Goal: Information Seeking & Learning: Learn about a topic

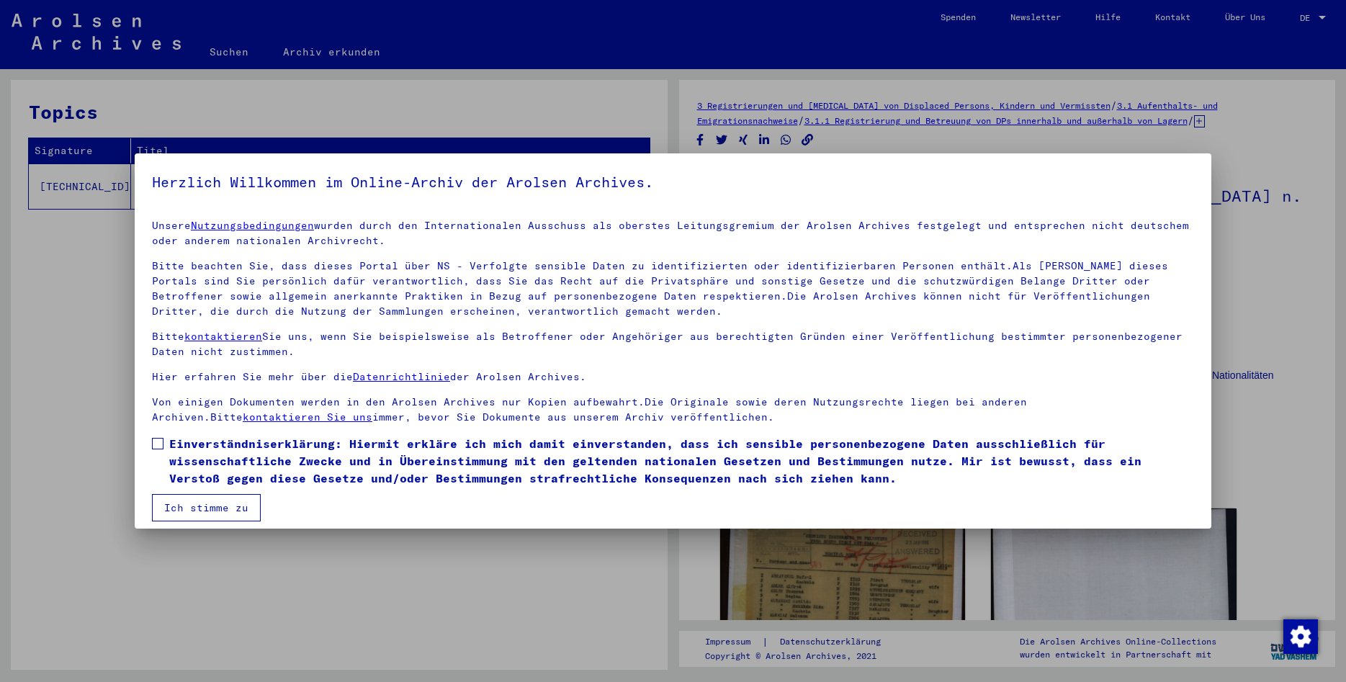
click at [156, 444] on span at bounding box center [158, 444] width 12 height 12
click at [207, 507] on button "Ich stimme zu" at bounding box center [206, 507] width 109 height 27
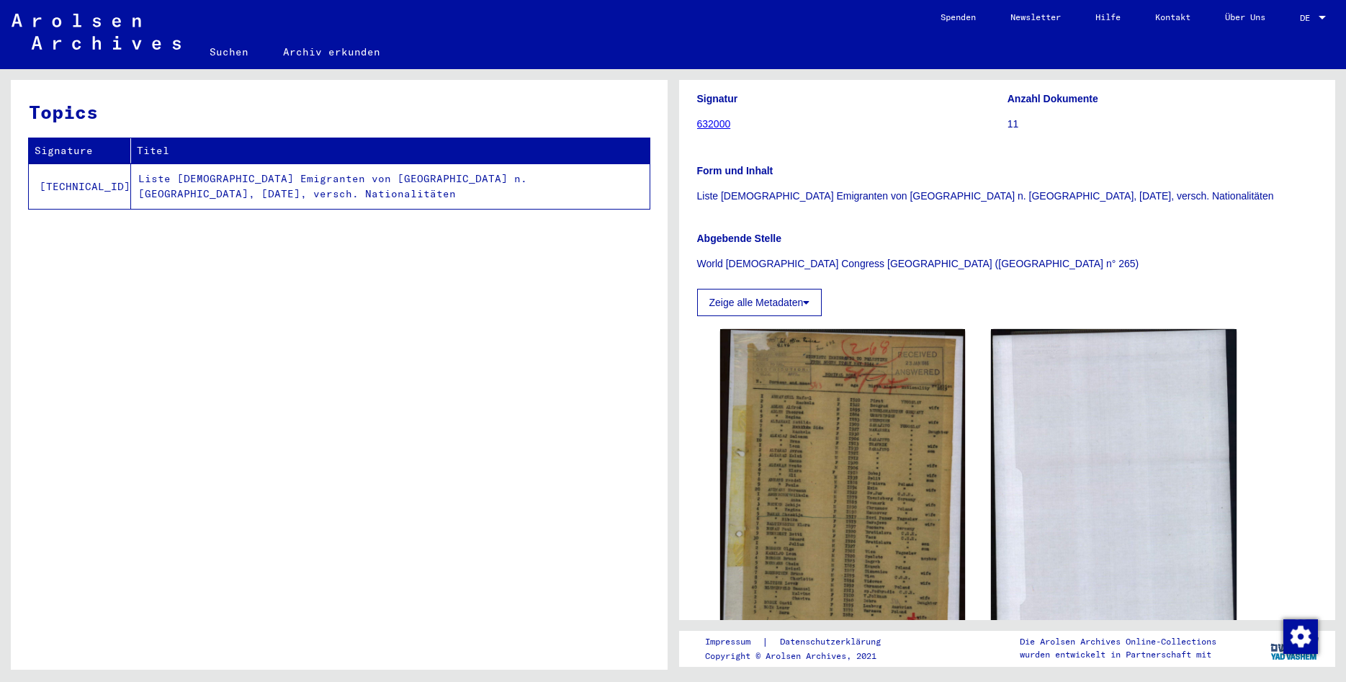
scroll to position [311, 0]
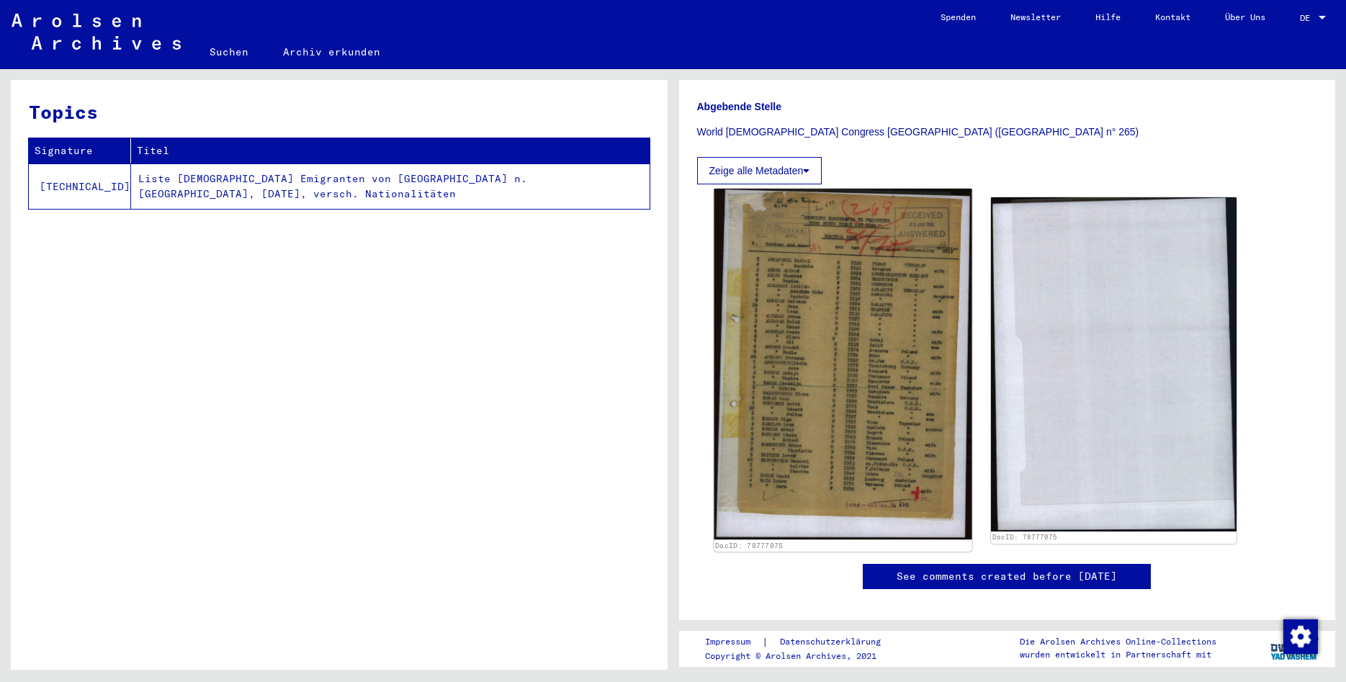
click at [865, 351] on img at bounding box center [843, 364] width 258 height 351
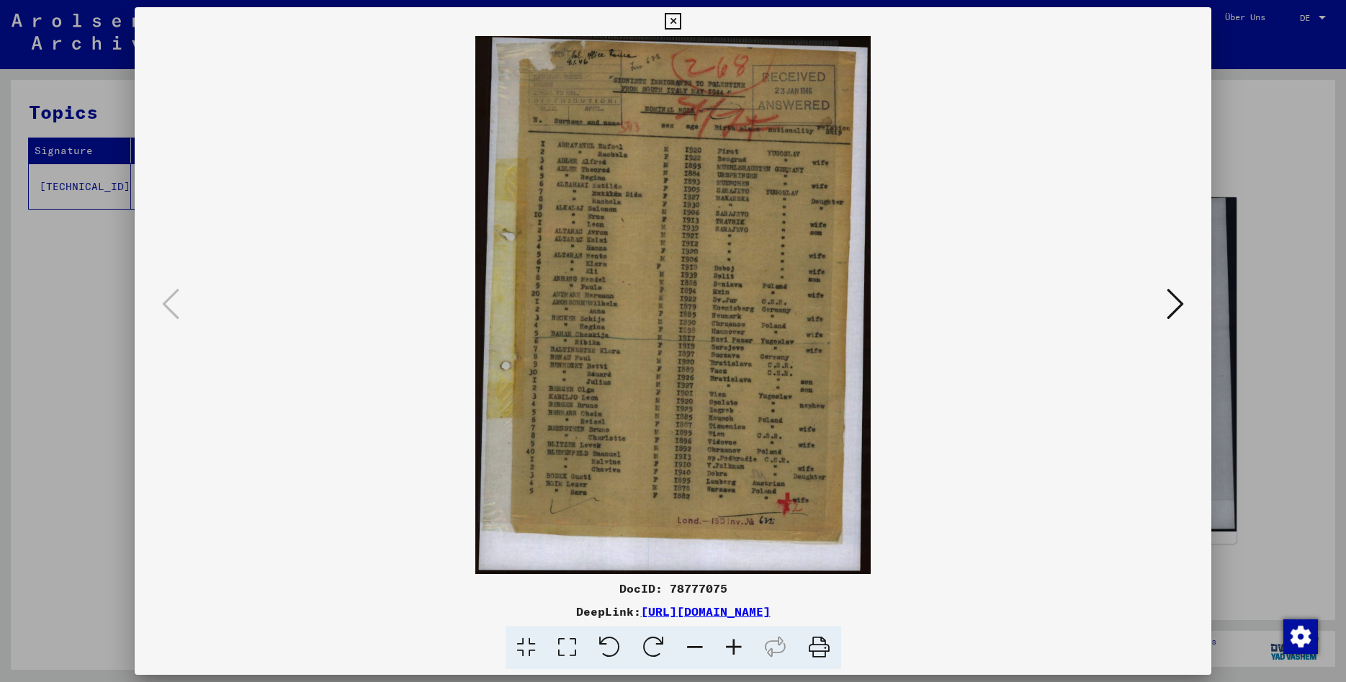
click at [740, 646] on icon at bounding box center [733, 648] width 39 height 44
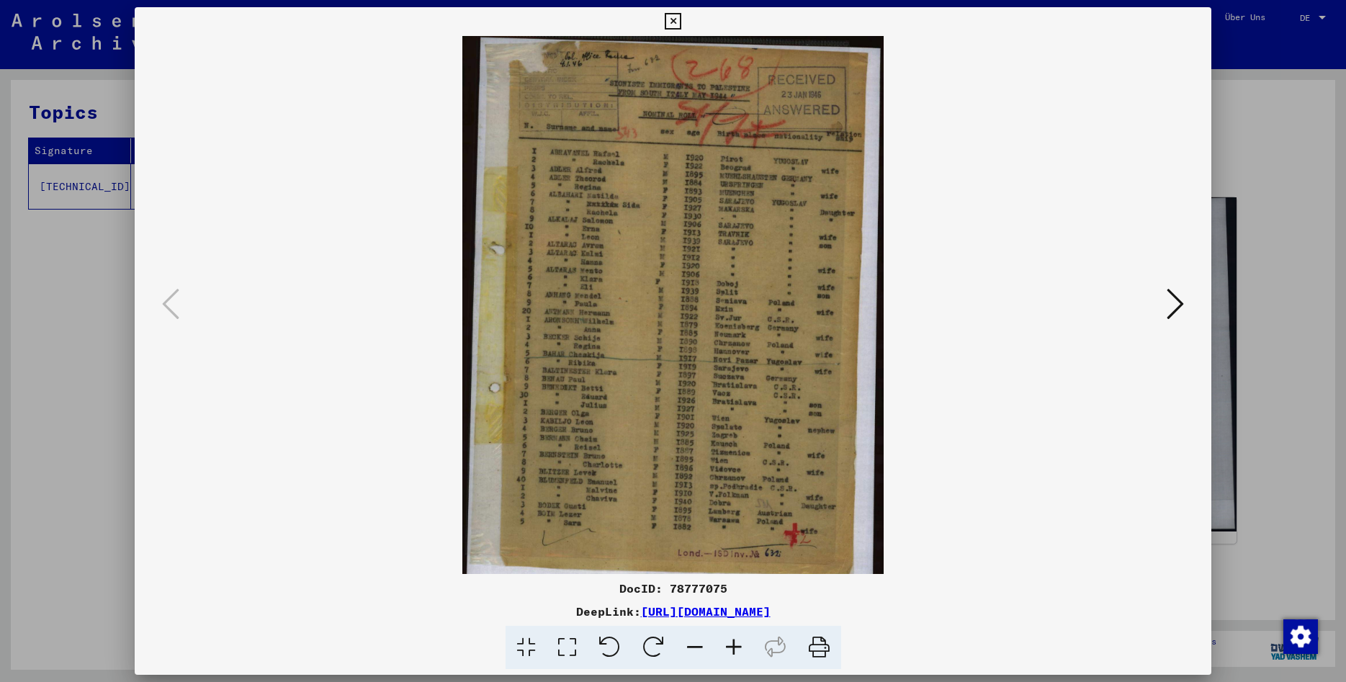
click at [740, 646] on icon at bounding box center [733, 648] width 39 height 44
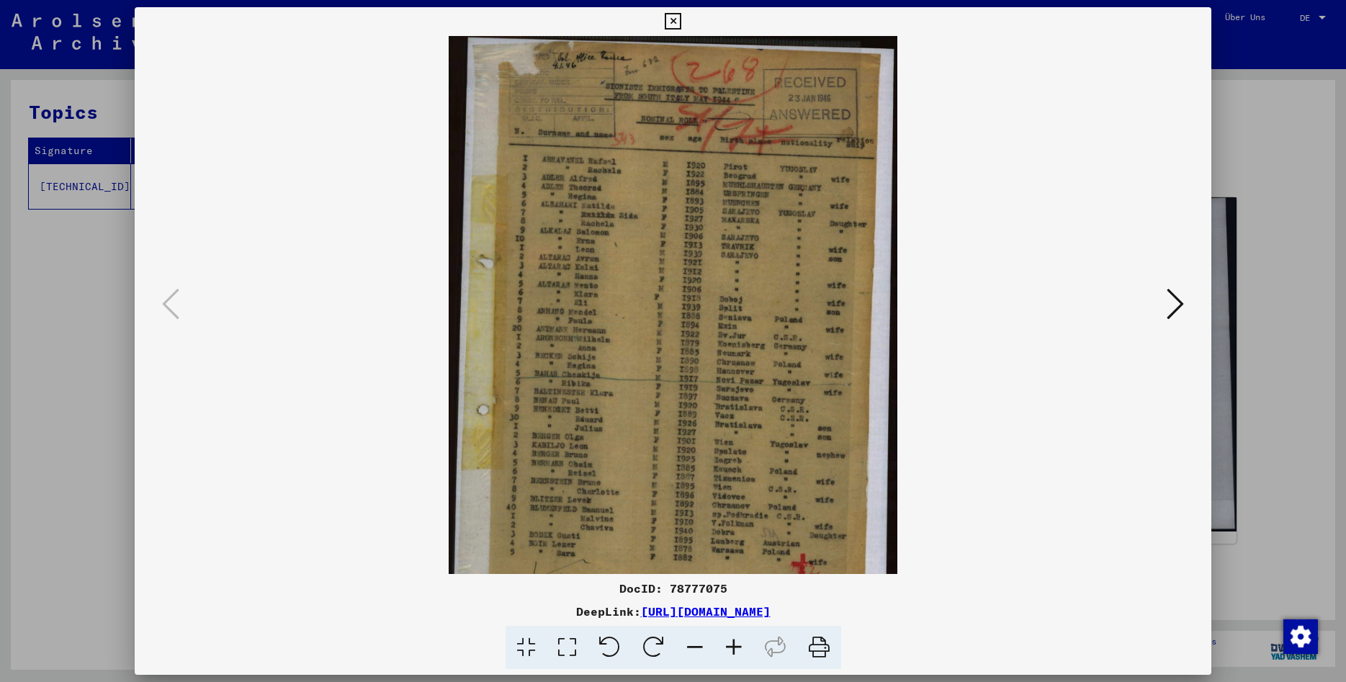
click at [740, 646] on icon at bounding box center [733, 648] width 39 height 44
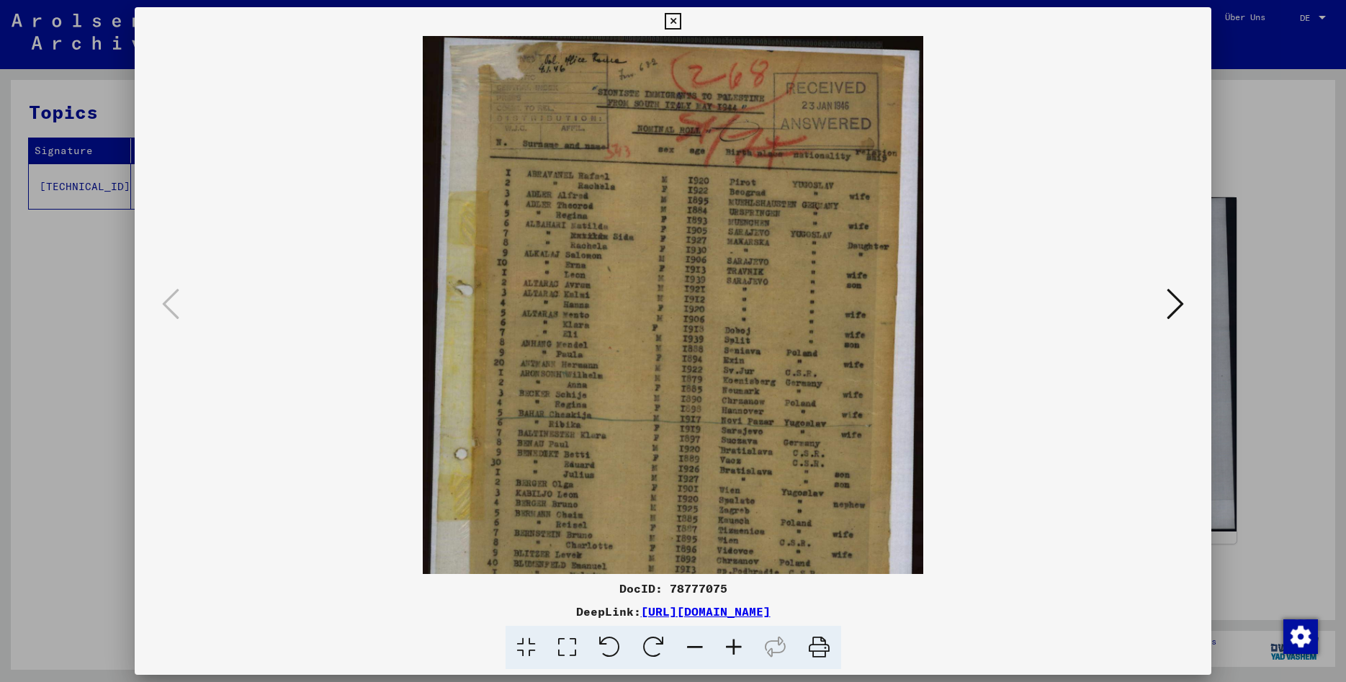
click at [740, 646] on icon at bounding box center [733, 648] width 39 height 44
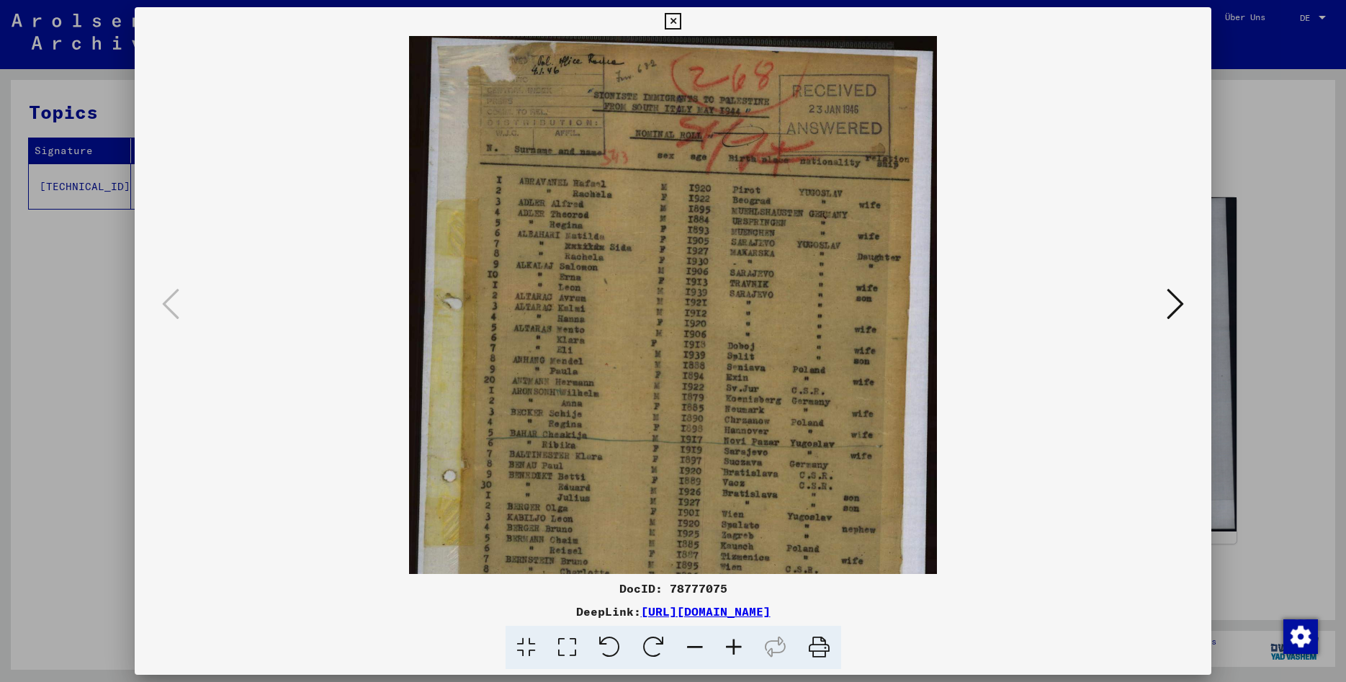
click at [740, 646] on icon at bounding box center [733, 648] width 39 height 44
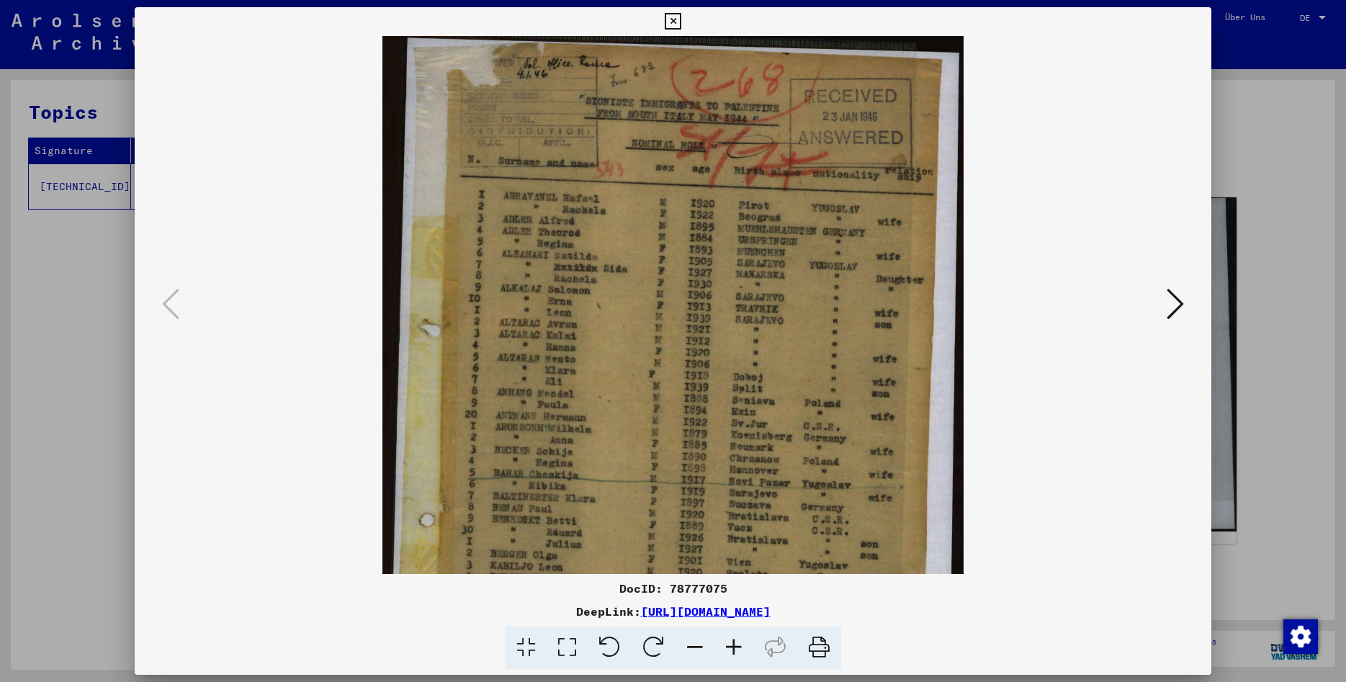
click at [740, 646] on icon at bounding box center [733, 648] width 39 height 44
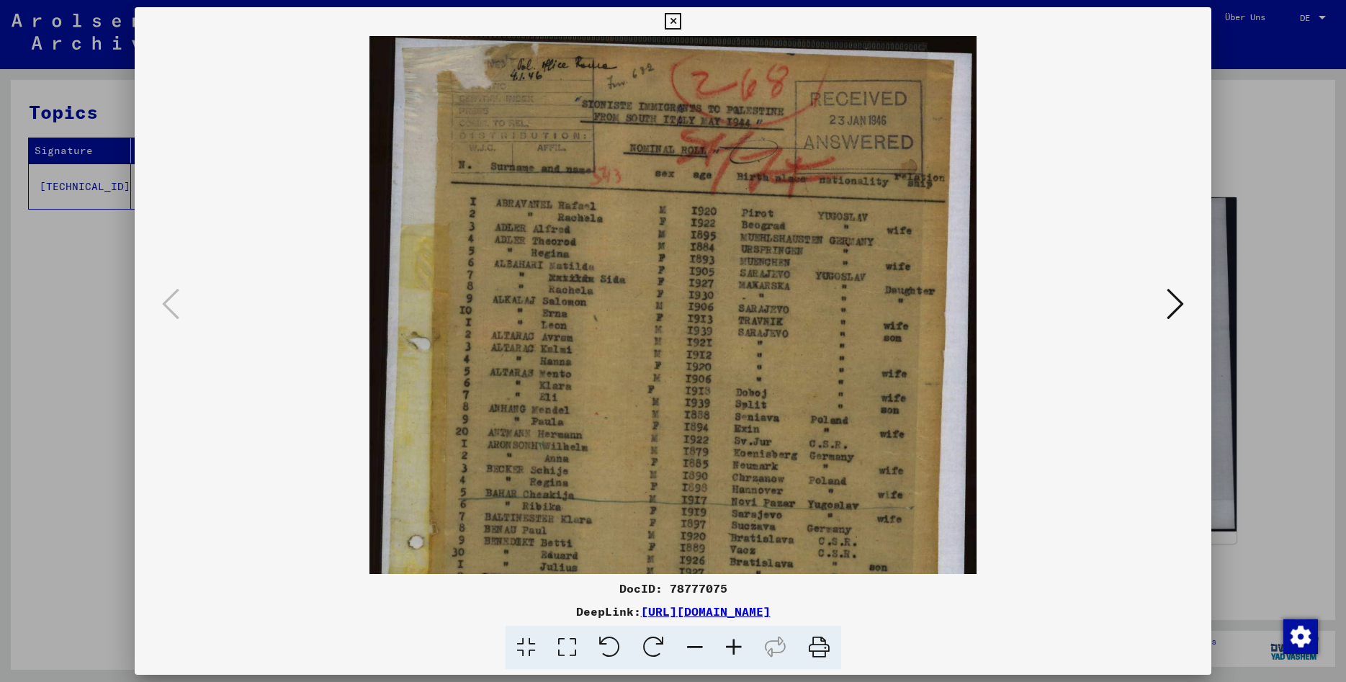
click at [740, 646] on icon at bounding box center [733, 648] width 39 height 44
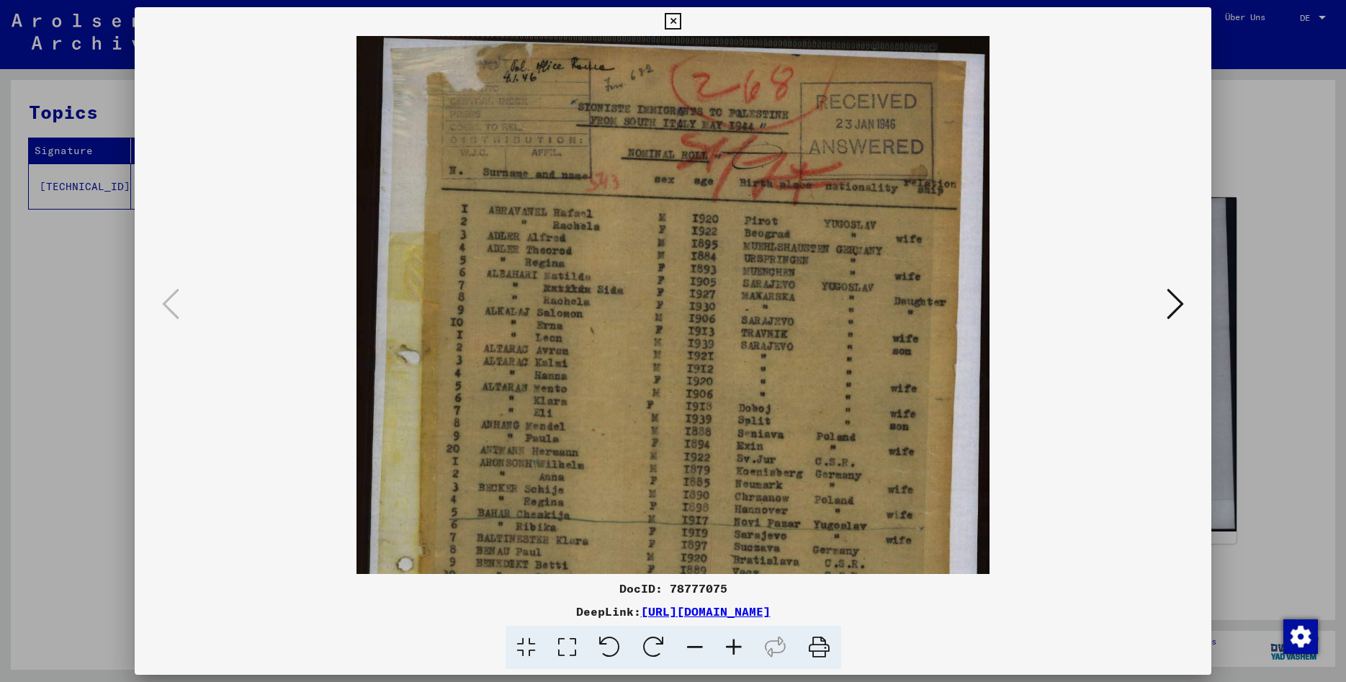
click at [740, 646] on icon at bounding box center [733, 648] width 39 height 44
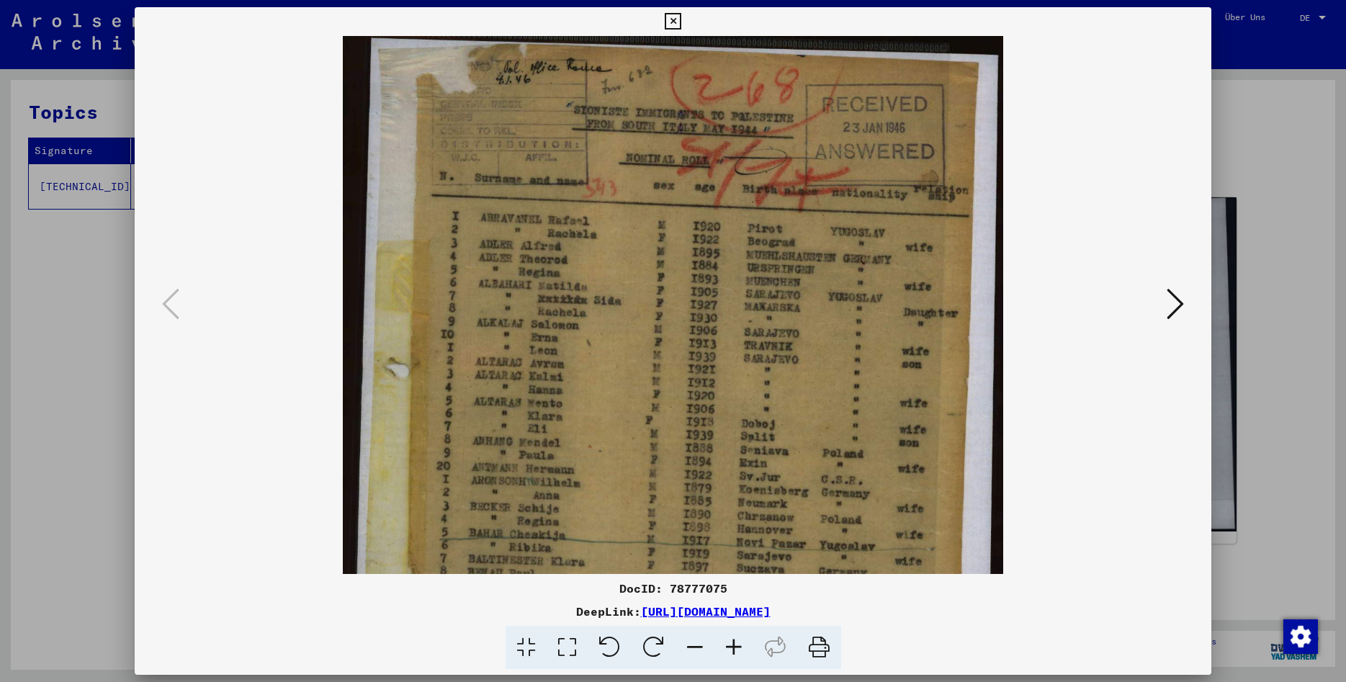
click at [740, 646] on icon at bounding box center [733, 648] width 39 height 44
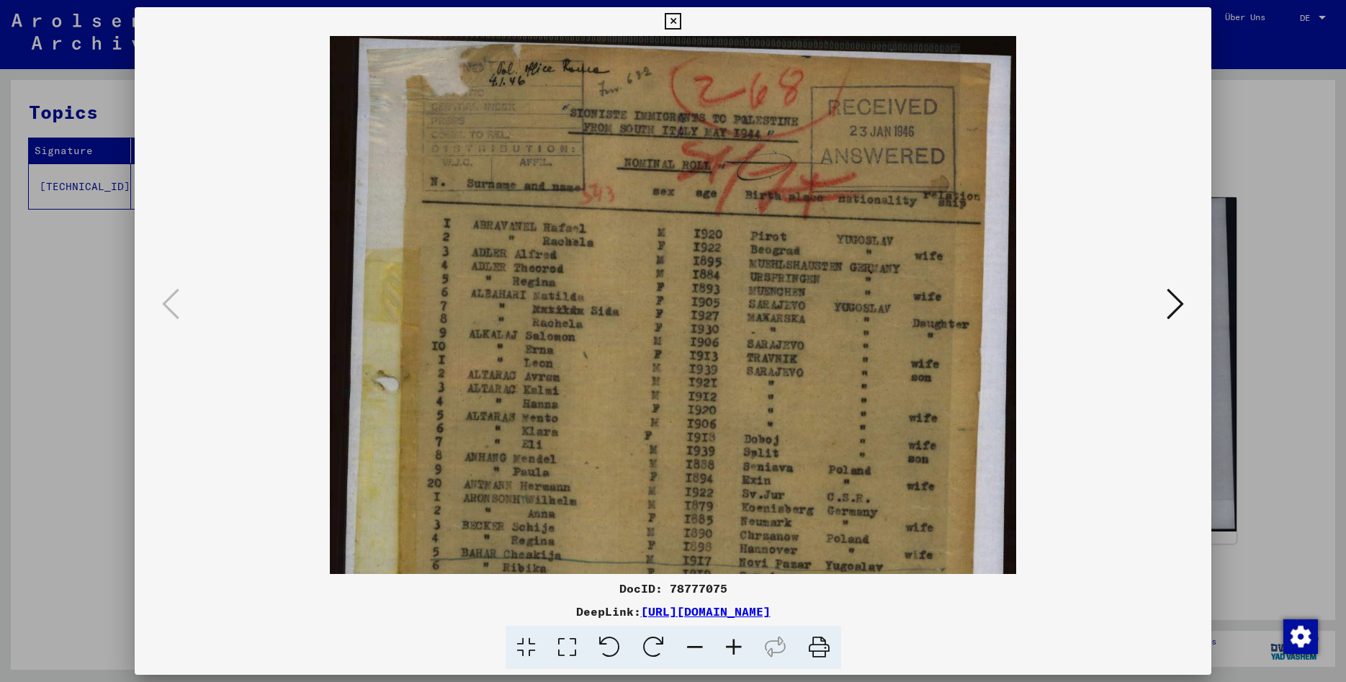
click at [740, 646] on icon at bounding box center [733, 648] width 39 height 44
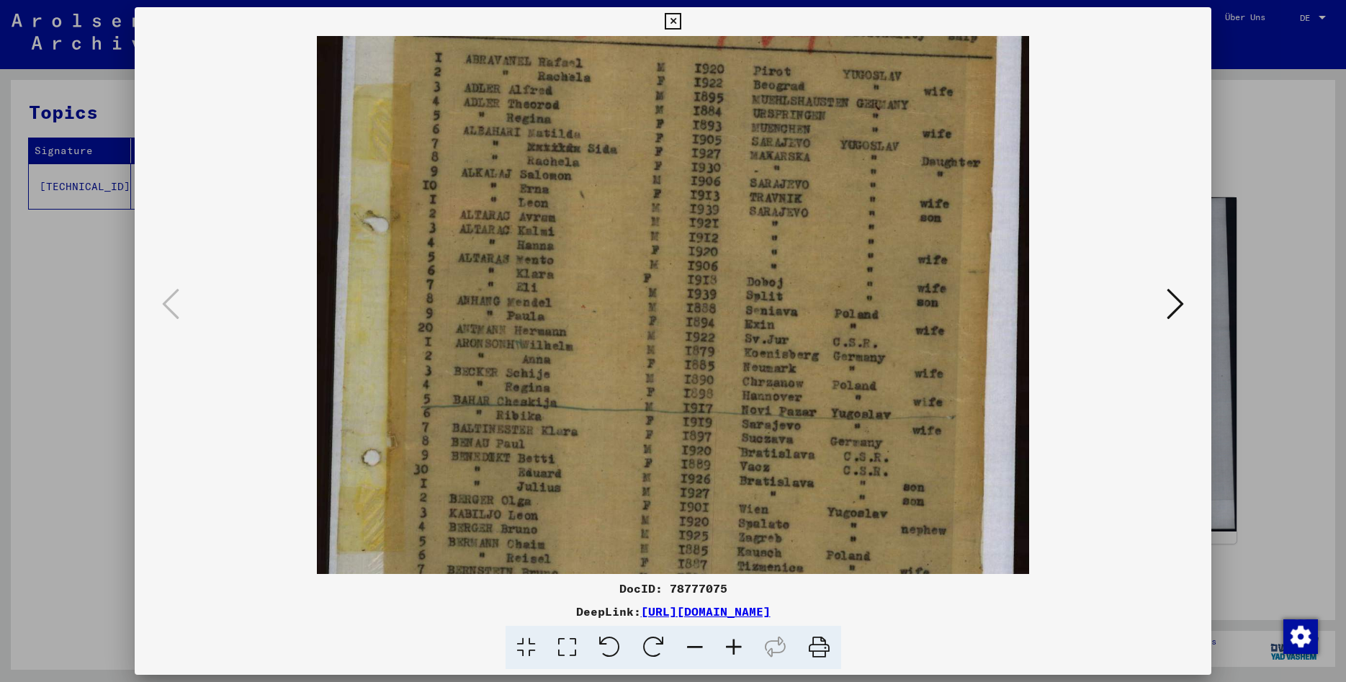
drag, startPoint x: 651, startPoint y: 450, endPoint x: 658, endPoint y: 277, distance: 173.7
click at [658, 277] on img at bounding box center [673, 348] width 713 height 970
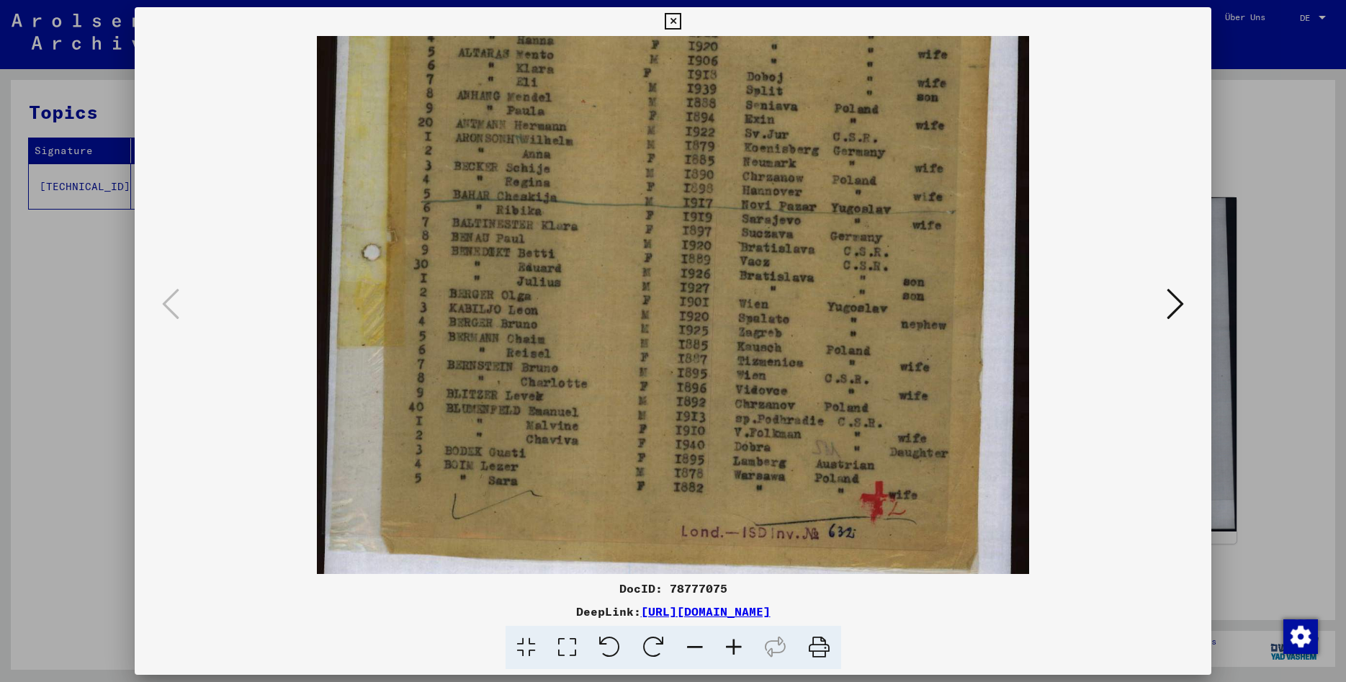
scroll to position [395, 0]
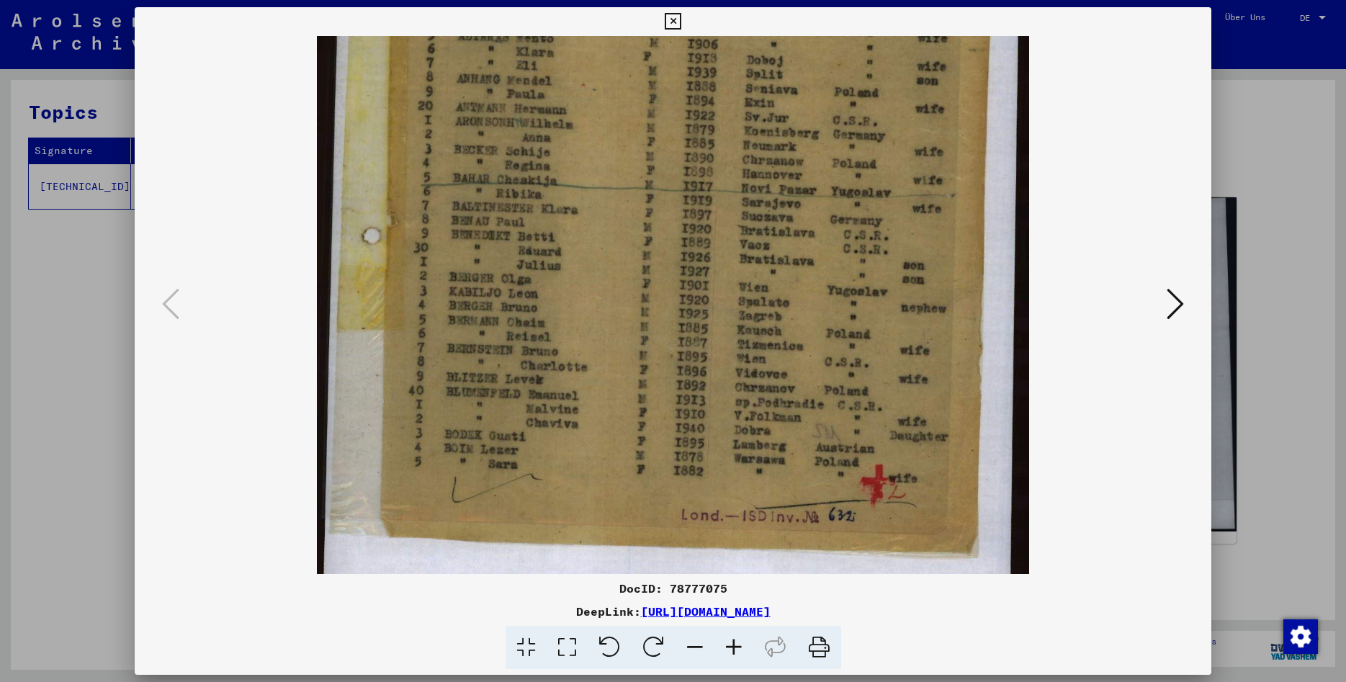
drag, startPoint x: 650, startPoint y: 432, endPoint x: 667, endPoint y: 211, distance: 221.7
click at [667, 211] on img at bounding box center [673, 126] width 713 height 970
click at [1178, 300] on icon at bounding box center [1175, 304] width 17 height 35
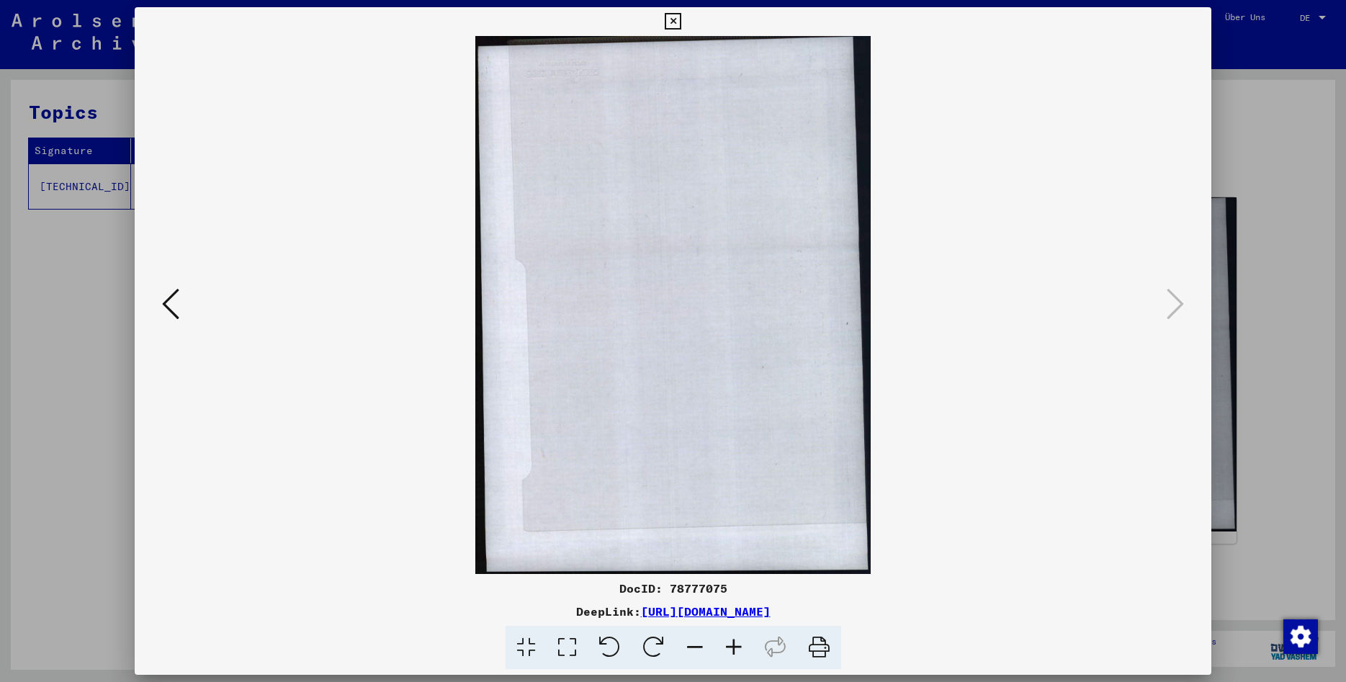
click at [681, 19] on icon at bounding box center [673, 21] width 17 height 17
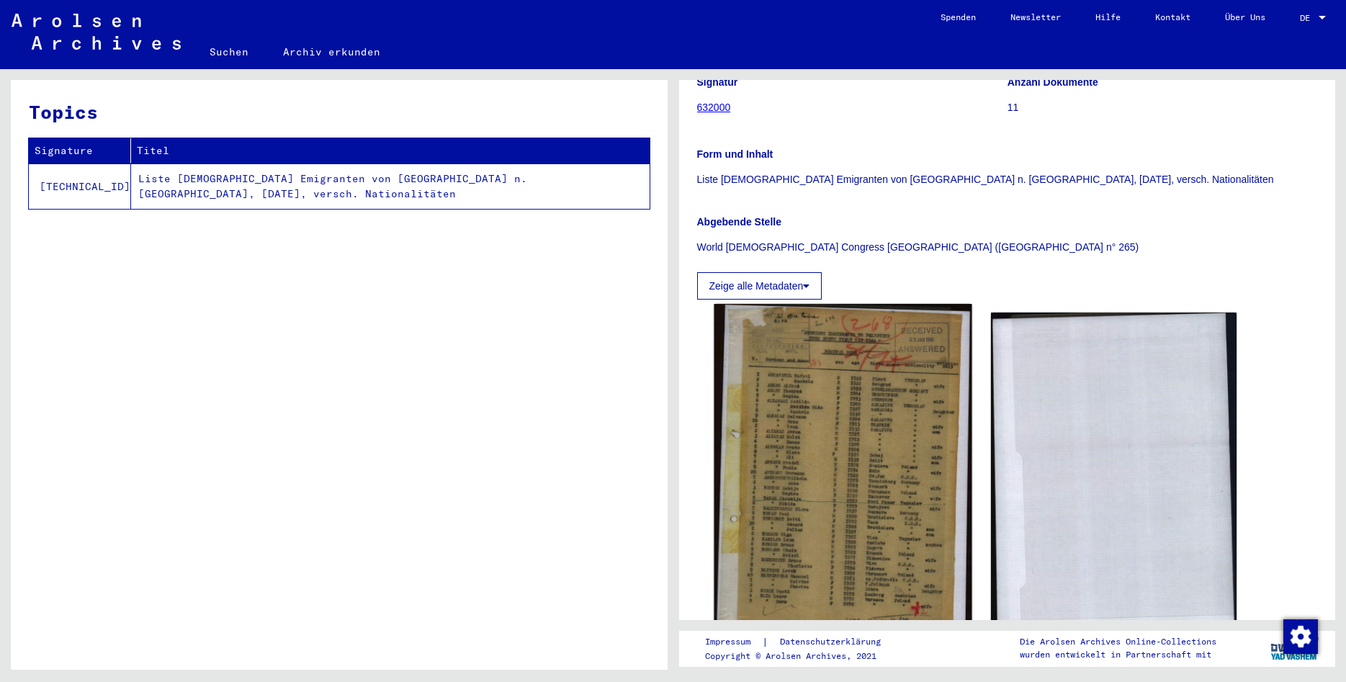
scroll to position [156, 0]
